Goal: Transaction & Acquisition: Purchase product/service

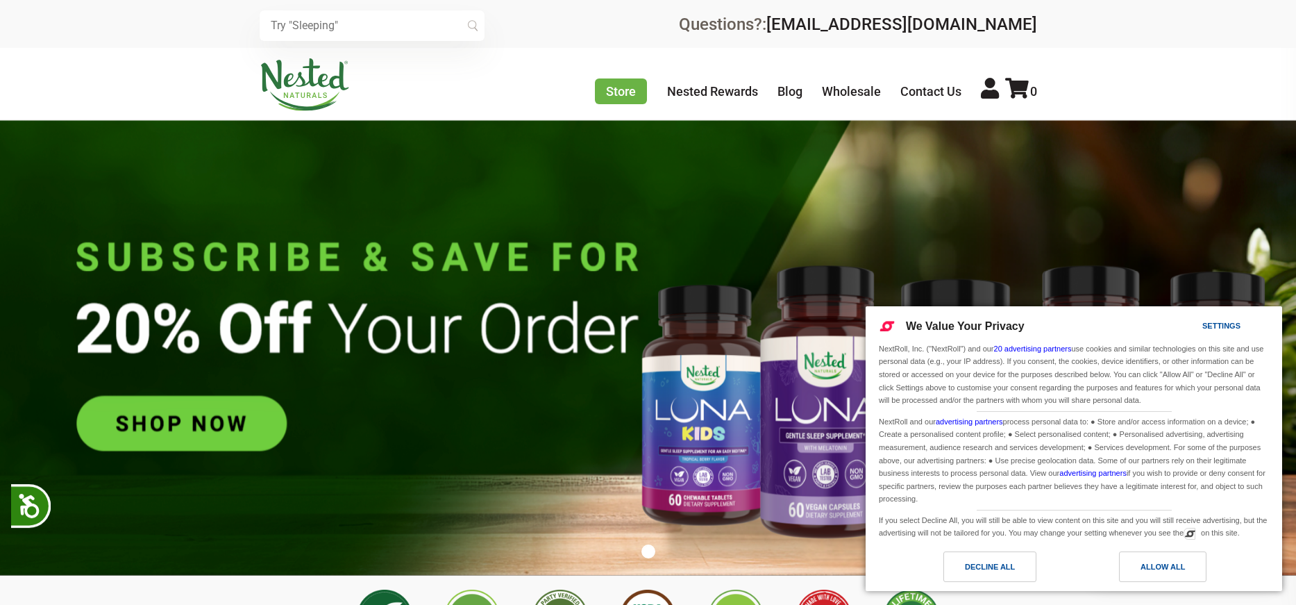
scroll to position [0, 244]
